Goal: Task Accomplishment & Management: Manage account settings

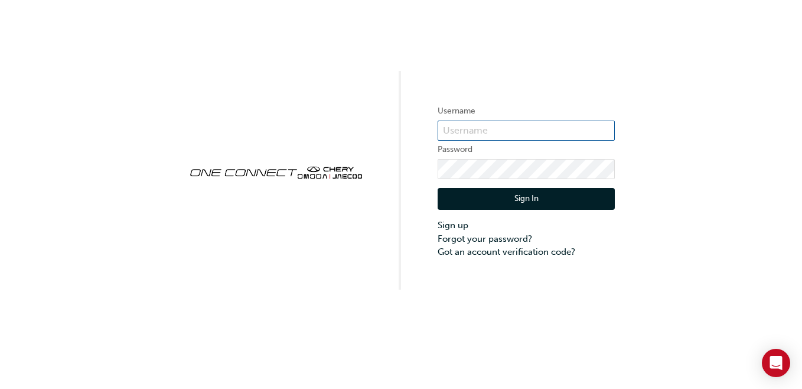
click at [460, 134] on input "text" at bounding box center [526, 131] width 177 height 20
type input "CHNZ0183"
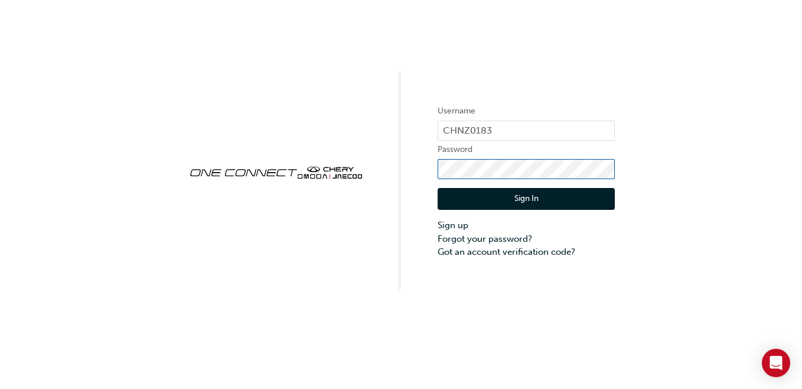
click button "Sign In" at bounding box center [526, 199] width 177 height 22
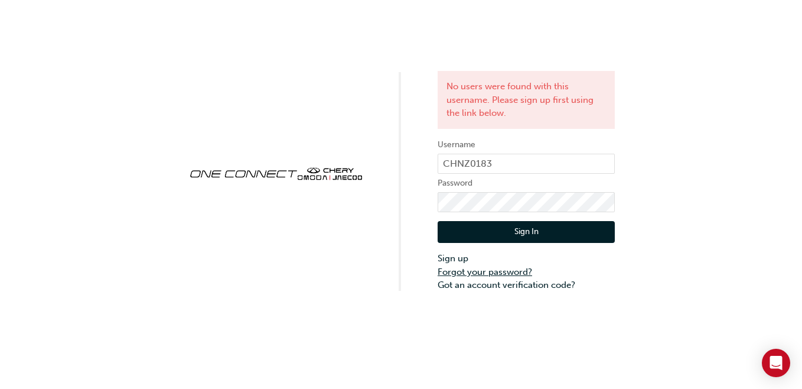
click at [451, 269] on link "Forgot your password?" at bounding box center [526, 272] width 177 height 14
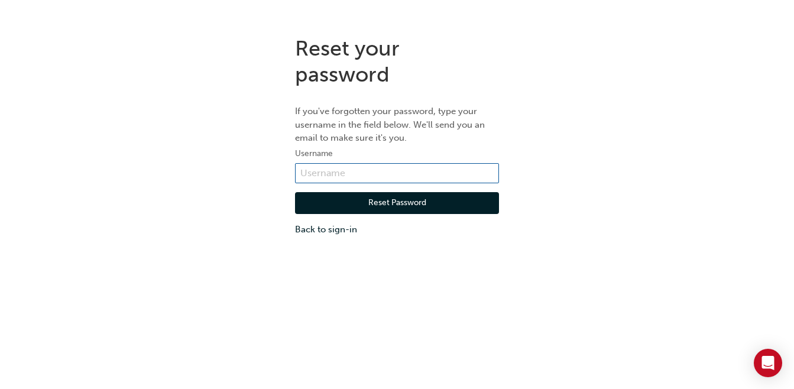
click at [323, 177] on input "text" at bounding box center [397, 173] width 204 height 20
click at [322, 176] on input "text" at bounding box center [397, 173] width 204 height 20
type input "CHNZ0183"
click at [365, 203] on button "Reset Password" at bounding box center [397, 203] width 204 height 22
